Goal: Task Accomplishment & Management: Use online tool/utility

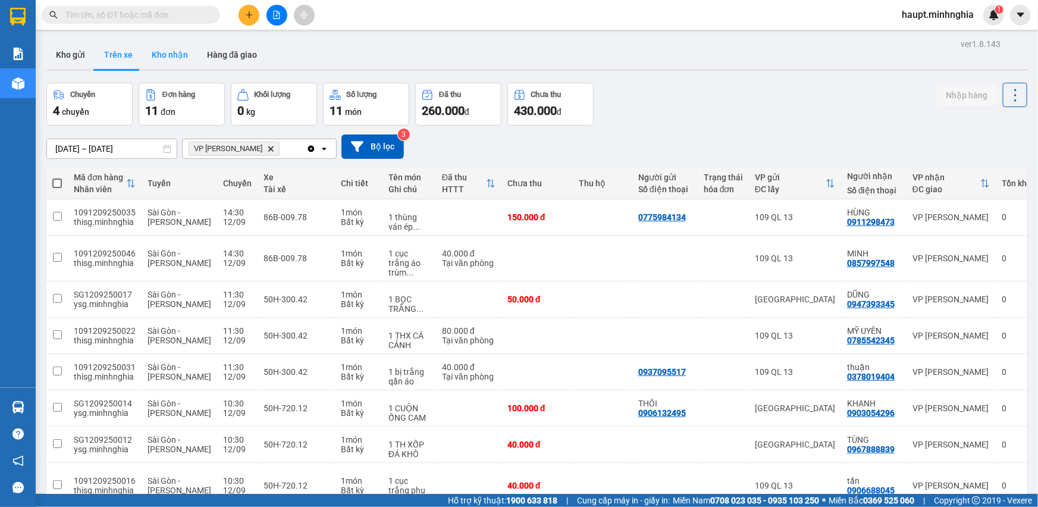
click at [167, 46] on button "Kho nhận" at bounding box center [169, 54] width 55 height 29
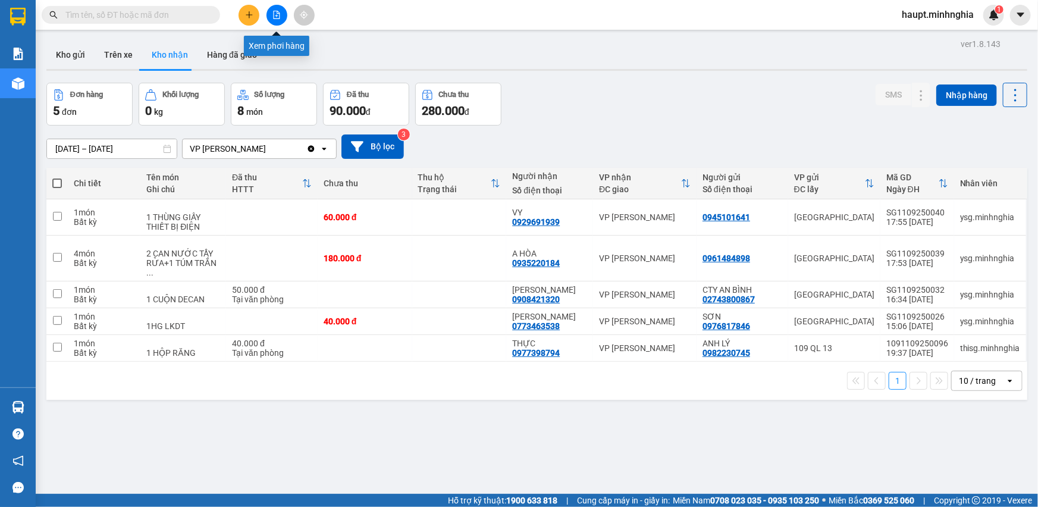
click at [277, 14] on icon "file-add" at bounding box center [277, 15] width 8 height 8
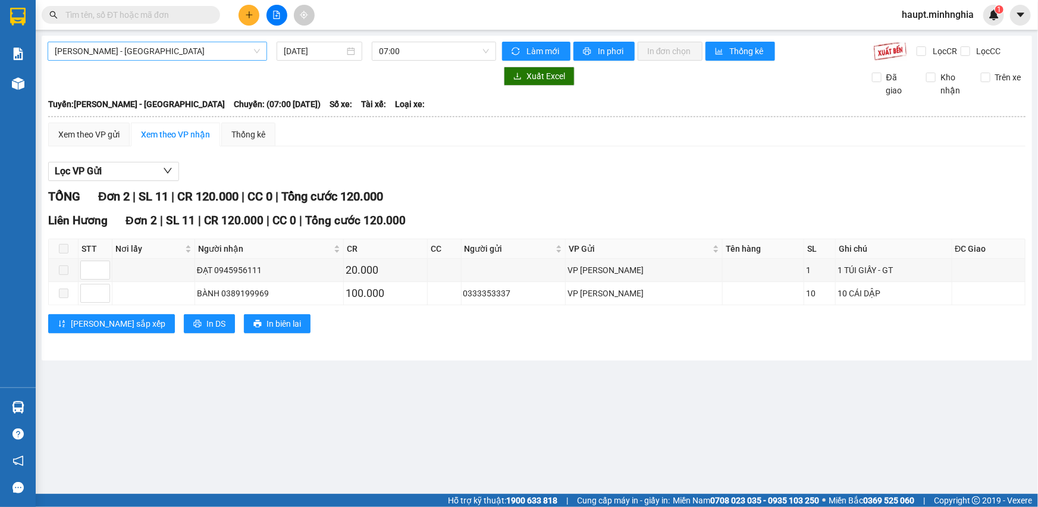
click at [171, 60] on span "[PERSON_NAME] - [GEOGRAPHIC_DATA]" at bounding box center [157, 51] width 205 height 18
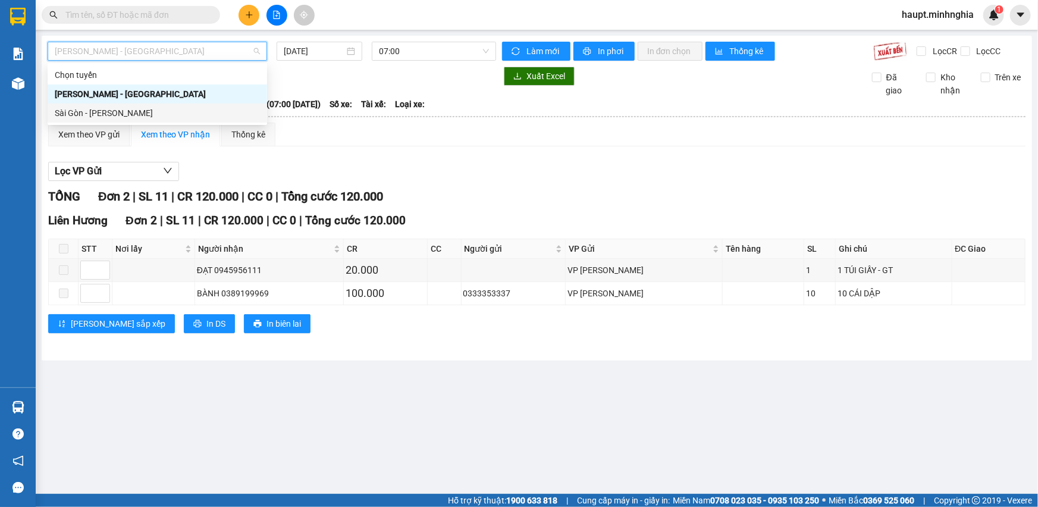
click at [171, 107] on div "Sài Gòn - [PERSON_NAME]" at bounding box center [157, 113] width 205 height 13
type input "[DATE]"
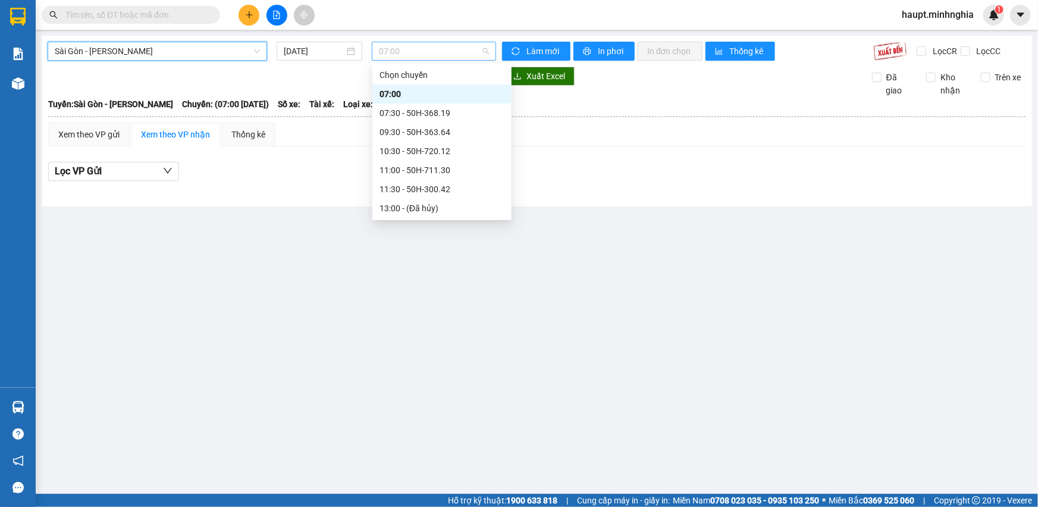
click at [434, 48] on span "07:00" at bounding box center [434, 51] width 110 height 18
click at [461, 133] on div "09:30 - 50H-363.64" at bounding box center [442, 132] width 125 height 13
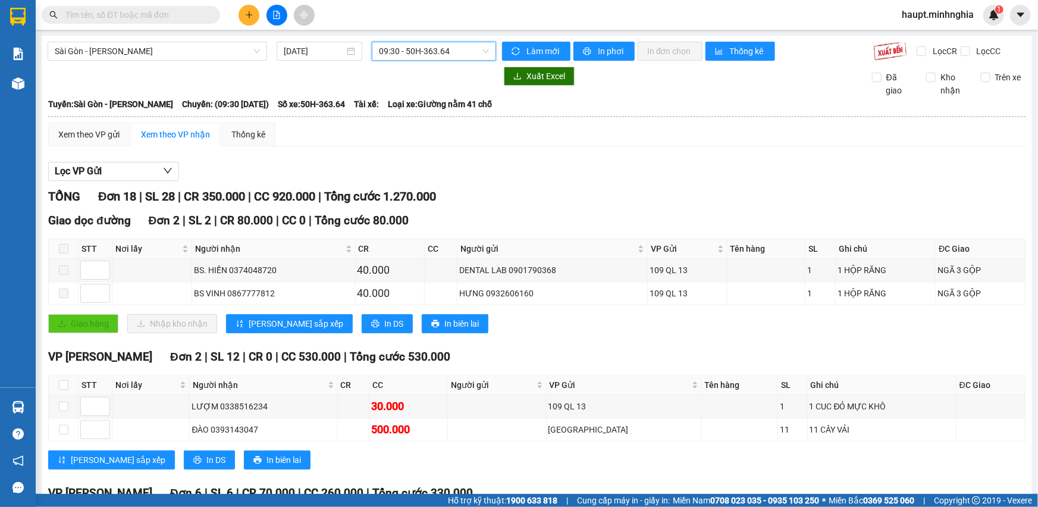
click at [435, 54] on span "09:30 - 50H-363.64" at bounding box center [434, 51] width 110 height 18
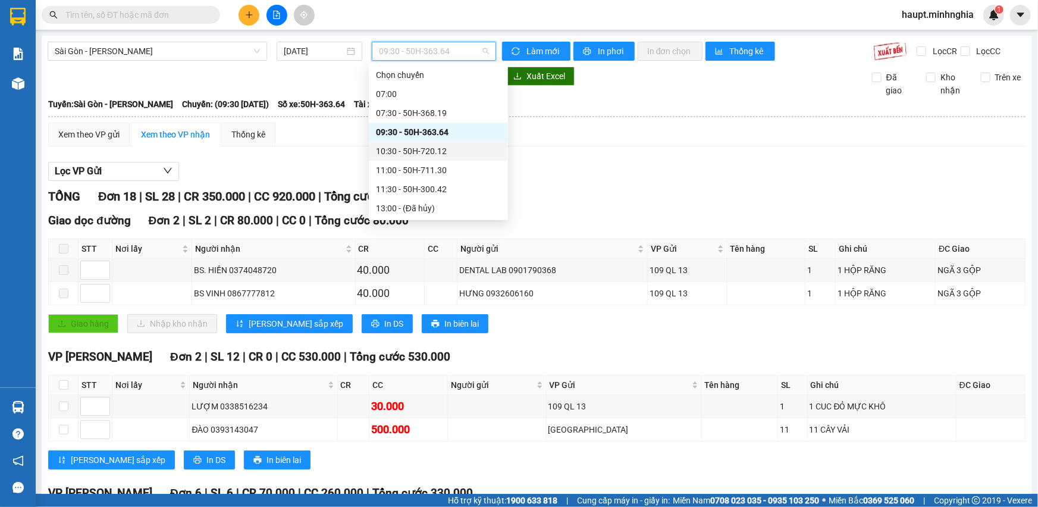
click at [443, 153] on div "10:30 - 50H-720.12" at bounding box center [438, 151] width 125 height 13
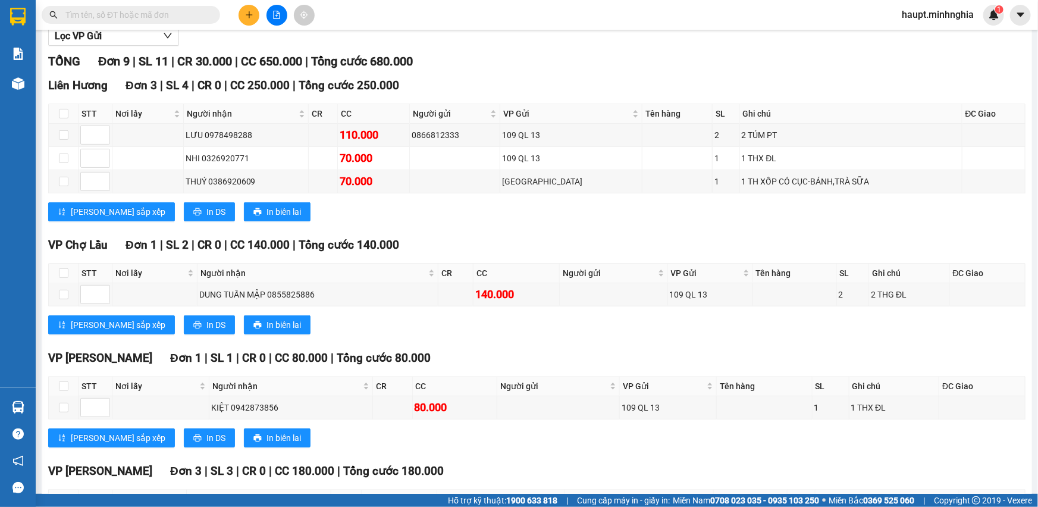
scroll to position [392, 0]
